Goal: Task Accomplishment & Management: Complete application form

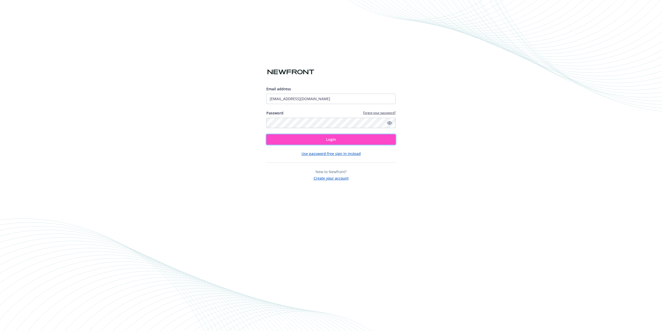
click at [354, 141] on button "Login" at bounding box center [330, 139] width 129 height 10
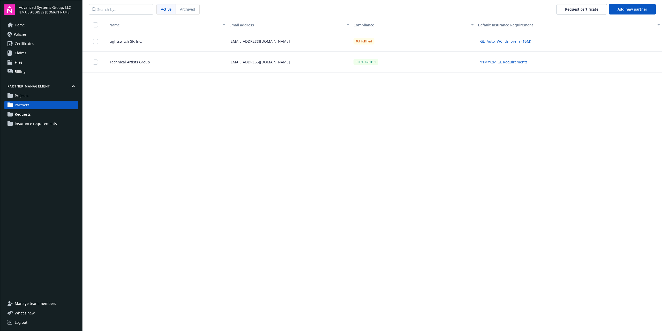
click at [308, 209] on div "Name Email address Compliance Default Insurance Requirement Lightswitch SF, Inc…" at bounding box center [373, 175] width 580 height 312
click at [222, 161] on div "Name Email address Compliance Default Insurance Requirement Lightswitch SF, Inc…" at bounding box center [373, 175] width 580 height 312
click at [253, 108] on div "Name Email address Compliance Default Insurance Requirement Lightswitch SF, Inc…" at bounding box center [373, 175] width 580 height 312
click at [142, 62] on span "Technical Artists Group" at bounding box center [127, 61] width 45 height 5
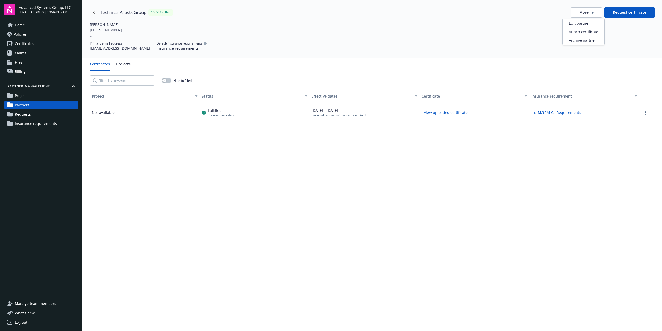
click at [590, 14] on div "More" at bounding box center [586, 12] width 14 height 5
click at [93, 14] on icon "Navigate back" at bounding box center [93, 12] width 3 height 3
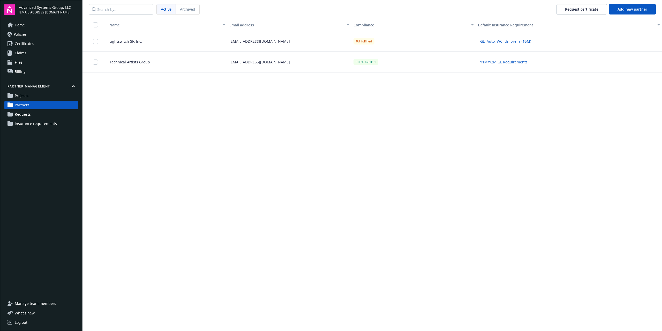
click at [220, 167] on div "Name Email address Compliance Default Insurance Requirement Lightswitch SF, Inc…" at bounding box center [373, 175] width 580 height 312
click at [139, 41] on span "Lightswitch SF, Inc." at bounding box center [123, 41] width 37 height 5
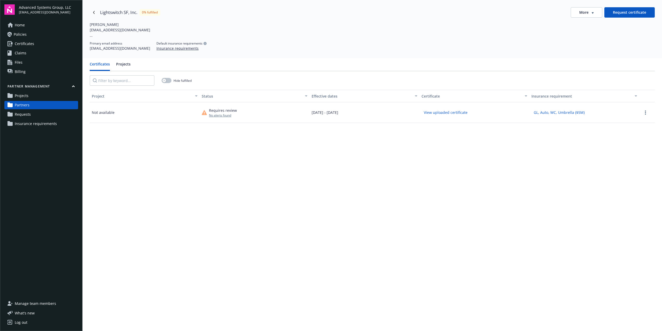
click at [589, 173] on div "Project Status Effective dates Certificate Insurance requirement Not available …" at bounding box center [372, 246] width 565 height 312
click at [295, 203] on div "Project Status Effective dates Certificate Insurance requirement Not available …" at bounding box center [372, 246] width 565 height 312
click at [250, 205] on div "Project Status Effective dates Certificate Insurance requirement Not available …" at bounding box center [372, 246] width 565 height 312
click at [339, 203] on div "Project Status Effective dates Certificate Insurance requirement Not available …" at bounding box center [372, 246] width 565 height 312
click at [39, 44] on link "Certificates" at bounding box center [41, 44] width 74 height 8
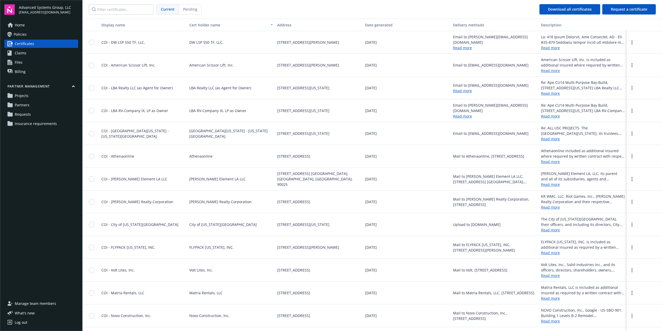
click at [44, 124] on span "Insurance requirements" at bounding box center [36, 123] width 42 height 8
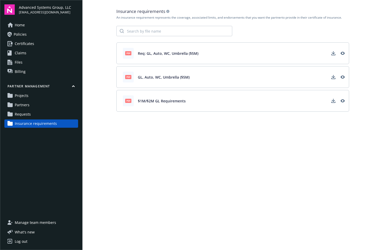
click at [24, 112] on span "Requests" at bounding box center [23, 114] width 16 height 8
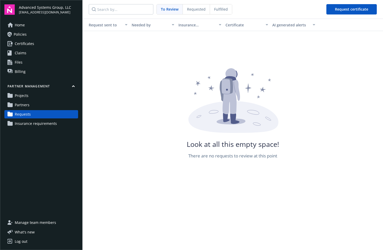
click at [33, 102] on link "Partners" at bounding box center [41, 105] width 74 height 8
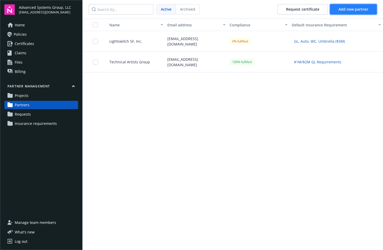
click at [362, 10] on span "Add new partner" at bounding box center [354, 9] width 30 height 5
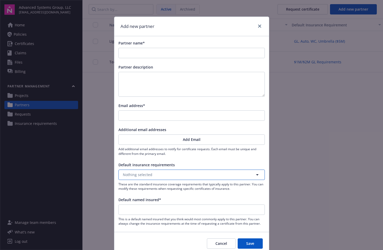
click at [178, 175] on button "Nothing selected" at bounding box center [191, 175] width 146 height 10
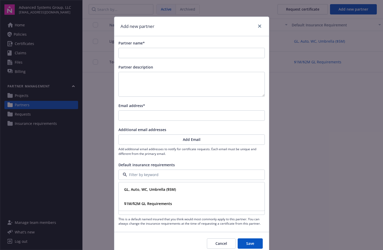
click at [178, 175] on input at bounding box center [190, 174] width 127 height 5
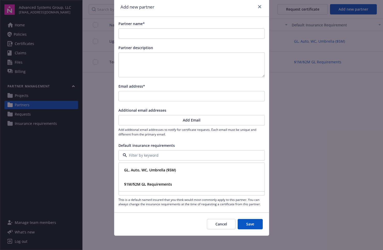
scroll to position [22, 0]
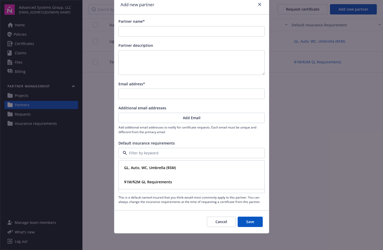
click at [251, 140] on div "Default insurance requirements" at bounding box center [191, 142] width 146 height 5
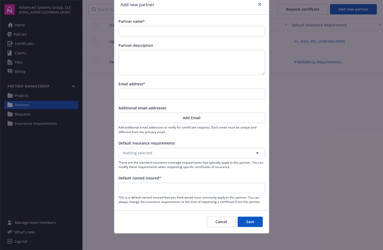
click at [223, 221] on button "Cancel" at bounding box center [221, 222] width 29 height 10
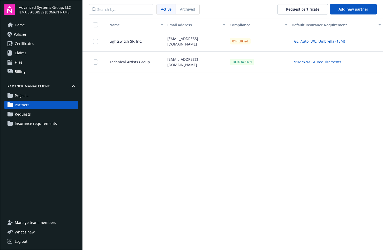
click at [176, 61] on div "[EMAIL_ADDRESS][DOMAIN_NAME]" at bounding box center [196, 62] width 62 height 21
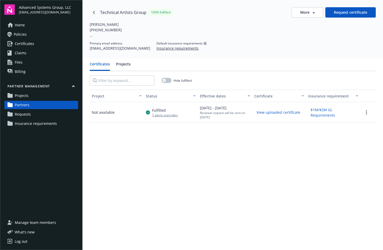
click at [311, 15] on button "More" at bounding box center [308, 12] width 32 height 10
click at [306, 30] on div "Attach certificate" at bounding box center [305, 31] width 42 height 9
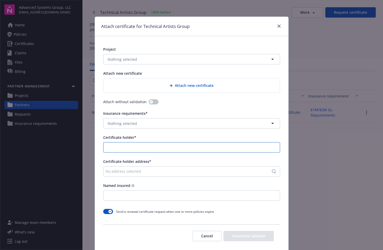
click at [158, 147] on input "Certificate holder*" at bounding box center [191, 148] width 176 height 10
type input "Advanced Systems Group, LLC"
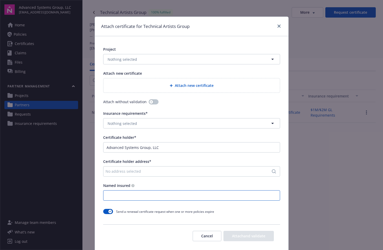
click at [168, 200] on input "Named insured" at bounding box center [191, 196] width 176 height 10
drag, startPoint x: 154, startPoint y: 181, endPoint x: 157, endPoint y: 175, distance: 5.8
click at [155, 179] on div "Project Nothing selected Attach new certificate Attach new certificate Attach w…" at bounding box center [191, 147] width 193 height 222
click at [161, 170] on div "No address selected" at bounding box center [189, 171] width 167 height 5
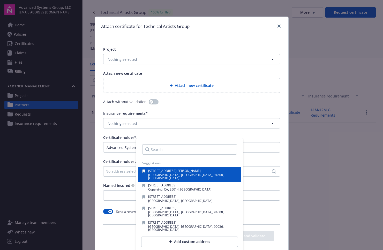
click at [225, 171] on div "[STREET_ADDRESS][PERSON_NAME]" at bounding box center [189, 174] width 95 height 10
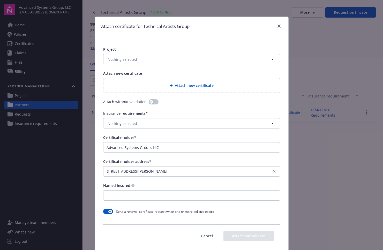
click at [220, 159] on div "Certificate holder address*" at bounding box center [191, 161] width 177 height 5
click at [240, 167] on div "[STREET_ADDRESS][PERSON_NAME]" at bounding box center [191, 171] width 177 height 10
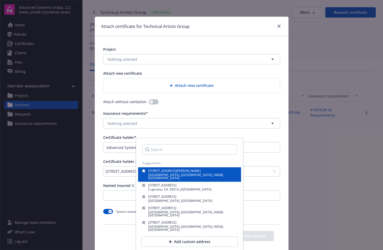
click at [143, 170] on icon "button" at bounding box center [144, 171] width 3 height 3
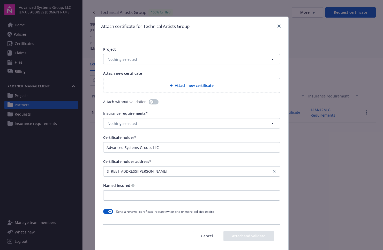
click at [206, 167] on div "[STREET_ADDRESS][PERSON_NAME]" at bounding box center [191, 171] width 177 height 10
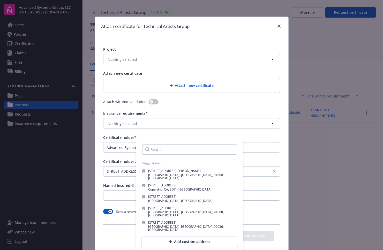
click at [261, 163] on div "Certificate holder address*" at bounding box center [191, 161] width 177 height 5
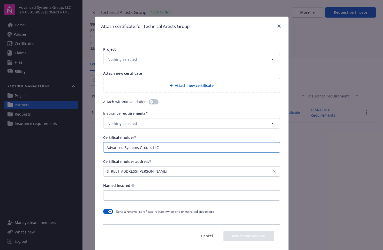
click at [188, 147] on input "Advanced Systems Group, LLC" at bounding box center [191, 148] width 176 height 10
click at [252, 136] on div "Certificate holder*" at bounding box center [191, 137] width 177 height 5
drag, startPoint x: 166, startPoint y: 146, endPoint x: 73, endPoint y: 148, distance: 93.1
click at [73, 148] on div "Attach certificate for Technical Artists Group Project Nothing selected Attach …" at bounding box center [191, 125] width 383 height 250
type input "Teest"
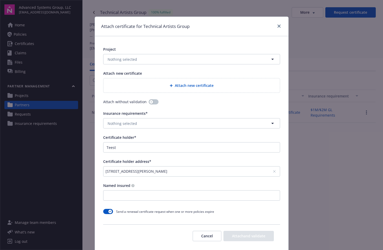
click at [196, 170] on div "[STREET_ADDRESS][PERSON_NAME]" at bounding box center [189, 171] width 167 height 5
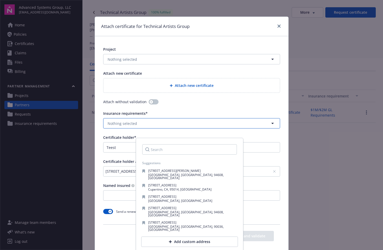
click at [212, 120] on button "Nothing selected" at bounding box center [191, 123] width 177 height 10
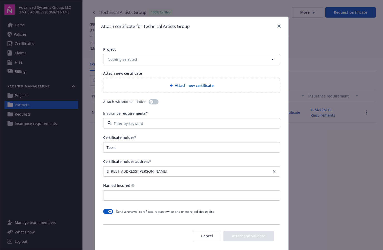
drag, startPoint x: 214, startPoint y: 87, endPoint x: 216, endPoint y: 90, distance: 3.7
click at [215, 88] on div "Attach new certificate" at bounding box center [192, 86] width 168 height 6
click at [162, 147] on input "Teest" at bounding box center [191, 148] width 176 height 10
click at [249, 157] on div "Project Nothing selected Attach new certificate Attach new certificate Attach w…" at bounding box center [191, 147] width 193 height 222
click at [156, 148] on input "Teest" at bounding box center [191, 148] width 176 height 10
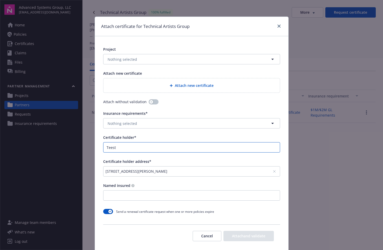
click at [156, 148] on input "Teest" at bounding box center [191, 148] width 176 height 10
click button "Cancel" at bounding box center [207, 236] width 29 height 10
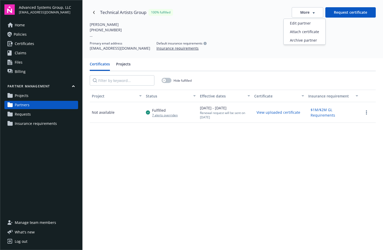
click at [313, 11] on span "button" at bounding box center [314, 12] width 2 height 3
click at [309, 32] on div "Attach certificate" at bounding box center [305, 31] width 42 height 9
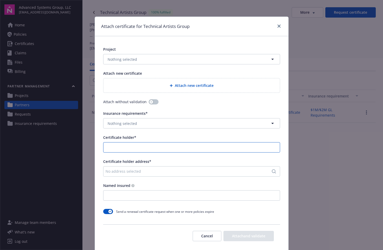
click at [148, 145] on input "Certificate holder*" at bounding box center [191, 148] width 176 height 10
drag, startPoint x: 332, startPoint y: 41, endPoint x: 330, endPoint y: 38, distance: 3.2
click at [332, 41] on div "Attach certificate for Technical Artists Group Project Nothing selected Attach …" at bounding box center [191, 125] width 383 height 250
click at [278, 25] on icon "close" at bounding box center [279, 26] width 3 height 3
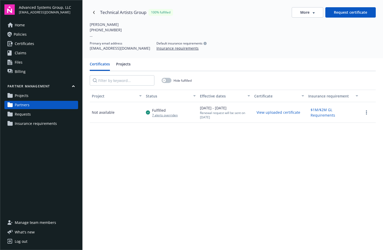
click at [244, 205] on div "Project Status Effective dates Certificate Insurance requirement Not available …" at bounding box center [233, 205] width 286 height 231
drag, startPoint x: 269, startPoint y: 44, endPoint x: 106, endPoint y: 1, distance: 168.6
click at [269, 45] on div "Primary email address [EMAIL_ADDRESS][DOMAIN_NAME] Default insurance requiremen…" at bounding box center [233, 46] width 286 height 10
click at [313, 13] on icon "button" at bounding box center [314, 13] width 2 height 2
click at [309, 31] on div "Attach certificate" at bounding box center [305, 31] width 42 height 9
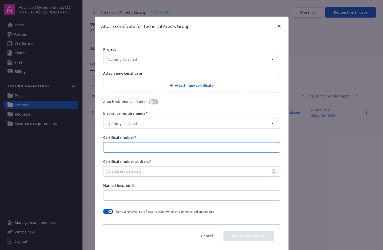
click at [181, 148] on input "Certificate holder*" at bounding box center [191, 148] width 176 height 10
type input "Test 2"
click button "Cancel" at bounding box center [207, 236] width 29 height 10
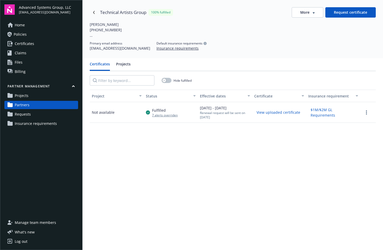
click at [309, 12] on div "More" at bounding box center [307, 12] width 14 height 5
click at [296, 33] on div "Attach certificate" at bounding box center [305, 31] width 42 height 9
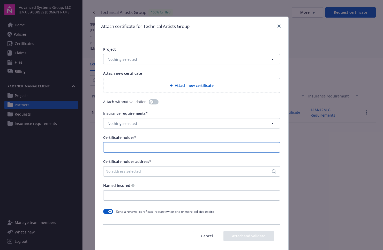
click at [215, 150] on input "Certificate holder*" at bounding box center [191, 148] width 176 height 10
type input "test 3"
click button "Cancel" at bounding box center [207, 236] width 29 height 10
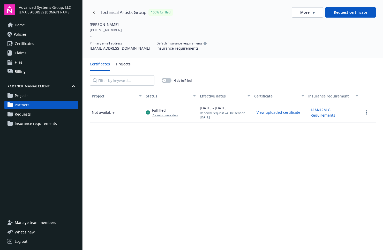
click at [303, 17] on button "More" at bounding box center [308, 12] width 32 height 10
click at [311, 30] on div "Attach certificate" at bounding box center [305, 31] width 42 height 9
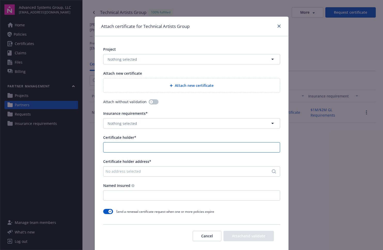
click at [185, 147] on input "Certificate holder*" at bounding box center [191, 148] width 176 height 10
click at [167, 150] on input "Certificate holder*" at bounding box center [191, 148] width 176 height 10
type input "test 4"
click button "Cancel" at bounding box center [207, 236] width 29 height 10
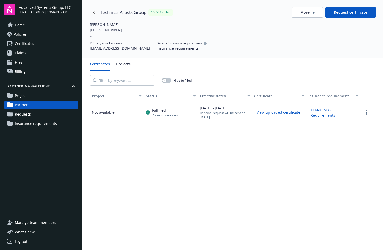
click at [305, 12] on span "More" at bounding box center [304, 12] width 9 height 5
click at [304, 29] on div "Attach certificate" at bounding box center [305, 31] width 42 height 9
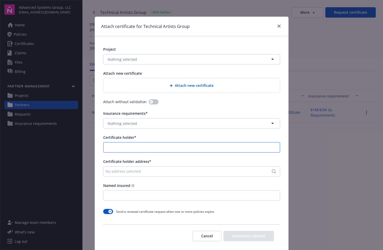
click at [143, 145] on input "Certificate holder*" at bounding box center [191, 148] width 176 height 10
type input "test 5"
click button "Cancel" at bounding box center [207, 236] width 29 height 10
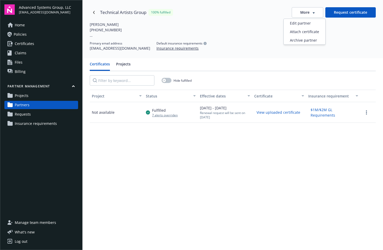
click at [304, 11] on span "More" at bounding box center [304, 12] width 9 height 5
click at [304, 33] on div "Attach certificate" at bounding box center [305, 31] width 42 height 9
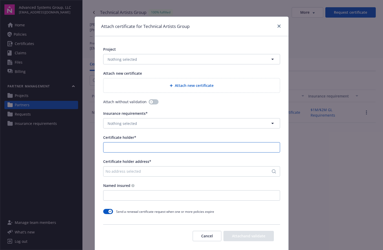
click at [127, 146] on input "Certificate holder*" at bounding box center [191, 148] width 176 height 10
type input "test 6"
click button "Cancel" at bounding box center [207, 236] width 29 height 10
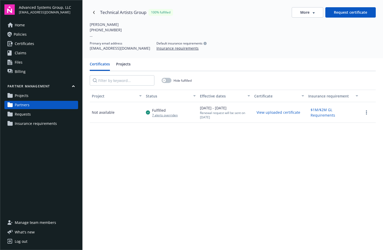
click at [303, 13] on span "More" at bounding box center [304, 12] width 9 height 5
click at [293, 33] on div "Attach certificate" at bounding box center [305, 31] width 42 height 9
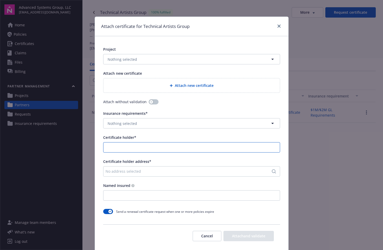
click at [169, 148] on input "Certificate holder*" at bounding box center [191, 148] width 176 height 10
click at [181, 150] on input "Certificate holder*" at bounding box center [191, 148] width 176 height 10
click at [116, 148] on input "Test 6 - 3 removed" at bounding box center [191, 148] width 176 height 10
click at [118, 148] on input "Test 6 - 3 removed" at bounding box center [191, 148] width 176 height 10
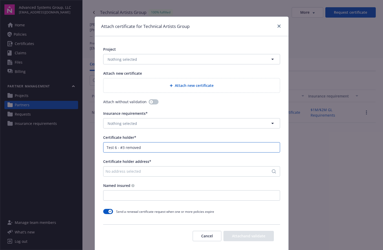
type input "Test 6 - #3 removed"
click at [205, 160] on div "Certificate holder address*" at bounding box center [191, 161] width 177 height 5
click at [205, 144] on input "Test 6 - #3 removed" at bounding box center [191, 148] width 176 height 10
click button "Cancel" at bounding box center [207, 236] width 29 height 10
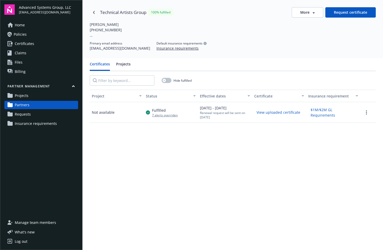
click at [315, 16] on button "More" at bounding box center [308, 12] width 32 height 10
click at [315, 30] on div "Attach certificate" at bounding box center [305, 31] width 42 height 9
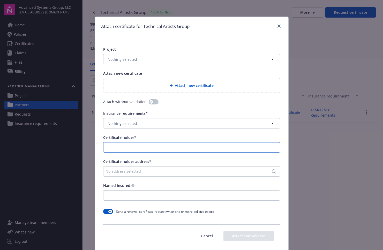
click at [154, 146] on input "Certificate holder*" at bounding box center [191, 148] width 176 height 10
drag, startPoint x: 44, startPoint y: 189, endPoint x: 60, endPoint y: 175, distance: 21.2
click at [45, 189] on div "Attach certificate for Technical Artists Group Project Nothing selected Attach …" at bounding box center [191, 125] width 383 height 250
click at [278, 26] on icon "close" at bounding box center [279, 26] width 3 height 3
